Goal: Information Seeking & Learning: Learn about a topic

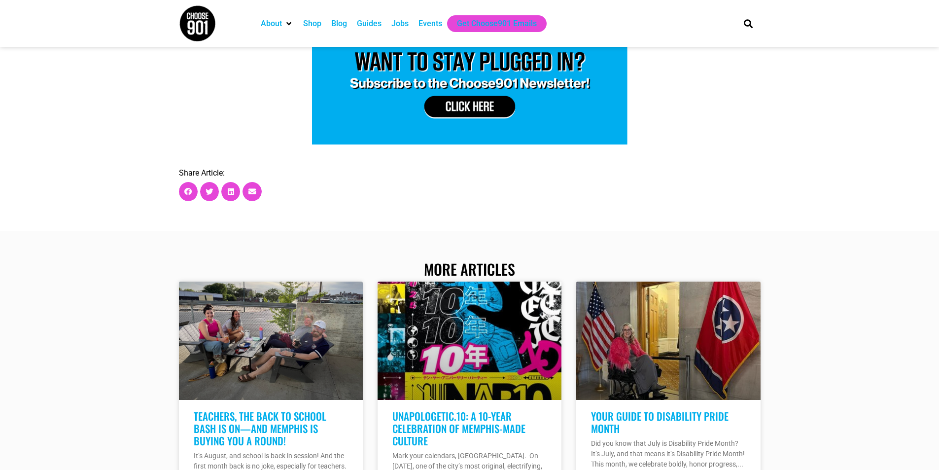
scroll to position [1872, 0]
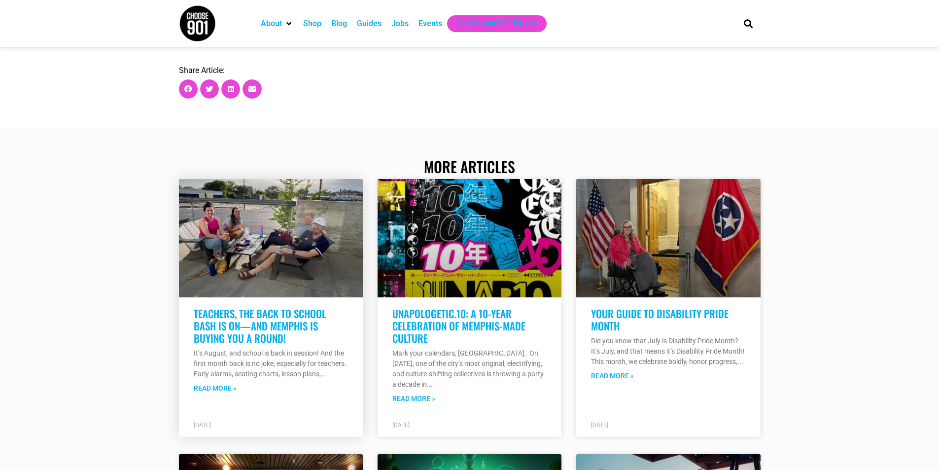
click at [225, 305] on link "Teachers, the Back to School Bash Is On—And Memphis Is Buying You A Round!" at bounding box center [260, 325] width 133 height 40
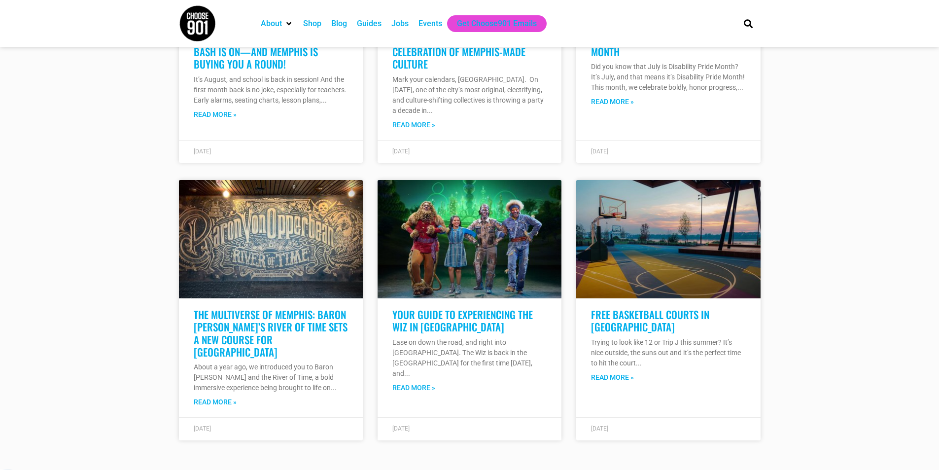
scroll to position [2267, 0]
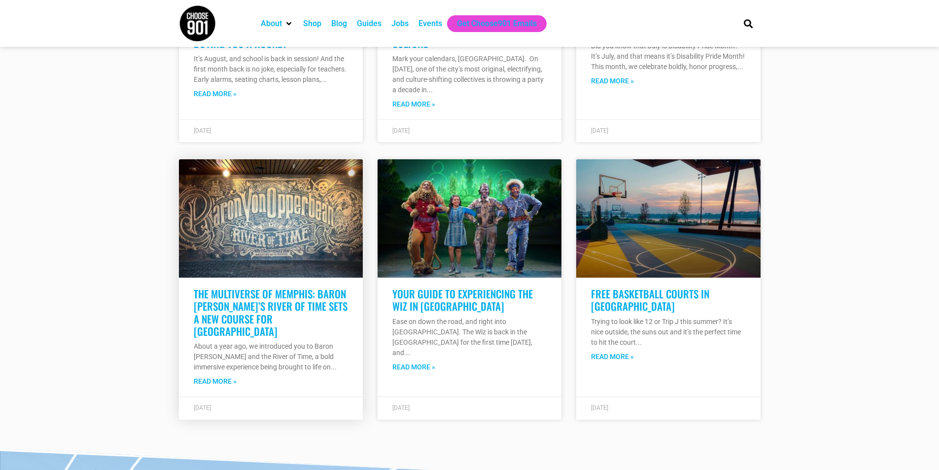
click at [257, 311] on link "The Multiverse of Memphis: Baron [PERSON_NAME]’s River of Time Sets a New Cours…" at bounding box center [271, 312] width 154 height 53
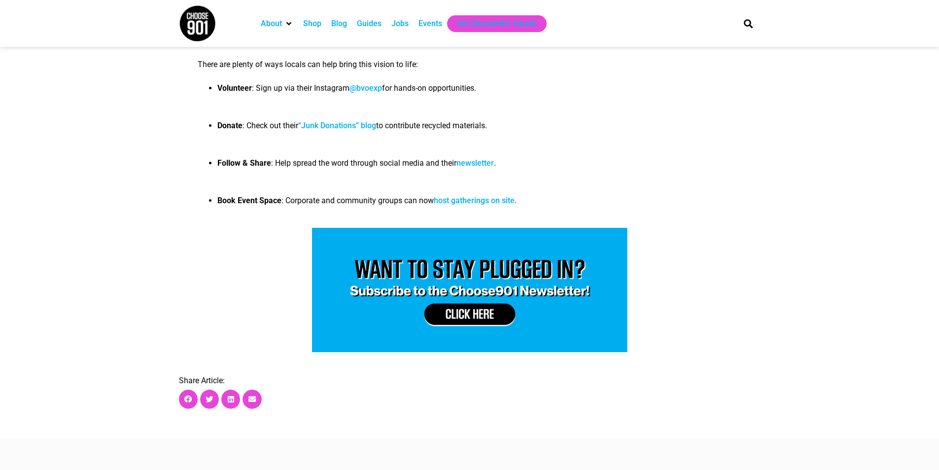
scroll to position [2562, 0]
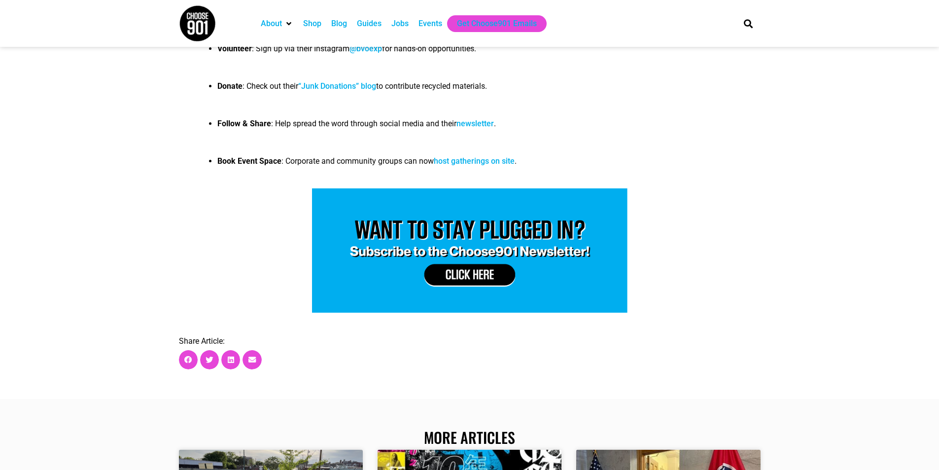
click at [348, 91] on link "“Junk Donations” blog" at bounding box center [337, 85] width 78 height 9
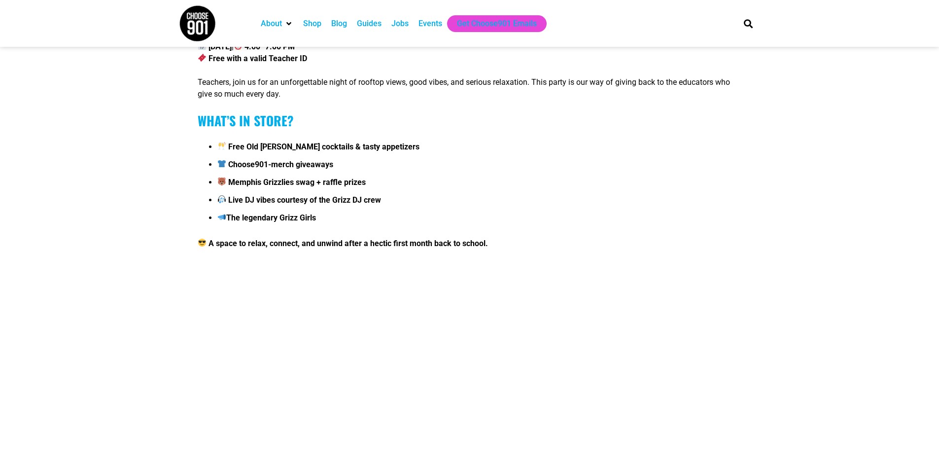
scroll to position [426, 0]
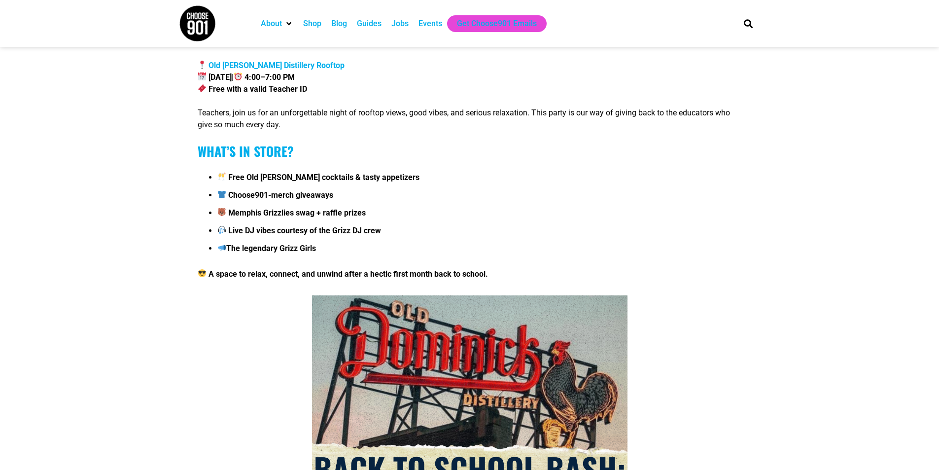
click at [399, 27] on div "Jobs" at bounding box center [399, 24] width 17 height 12
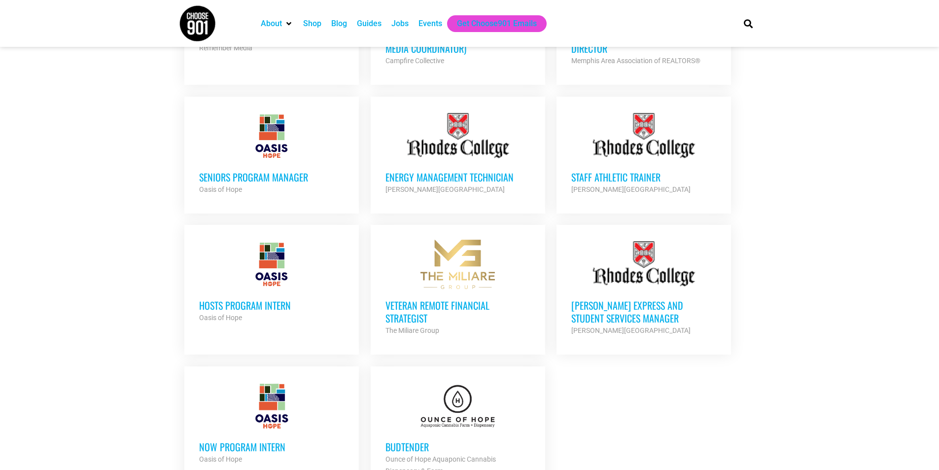
scroll to position [985, 0]
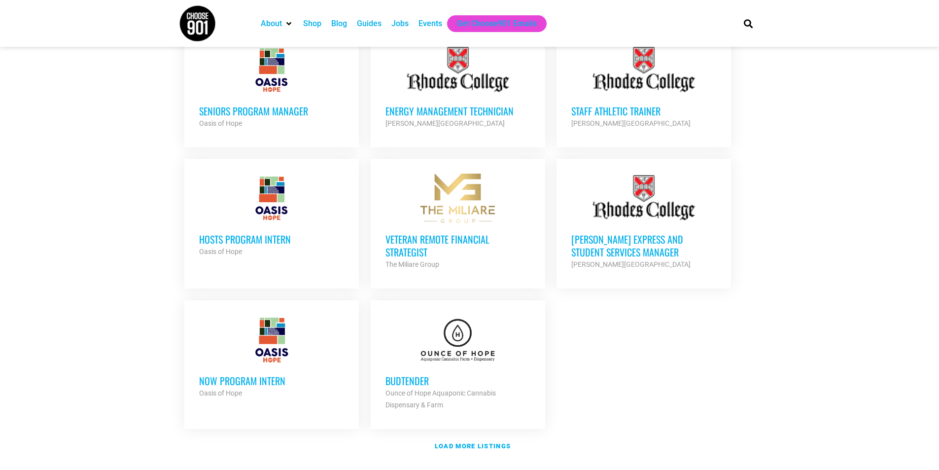
click at [416, 374] on h3 "Budtender" at bounding box center [457, 380] width 145 height 13
